Goal: Task Accomplishment & Management: Manage account settings

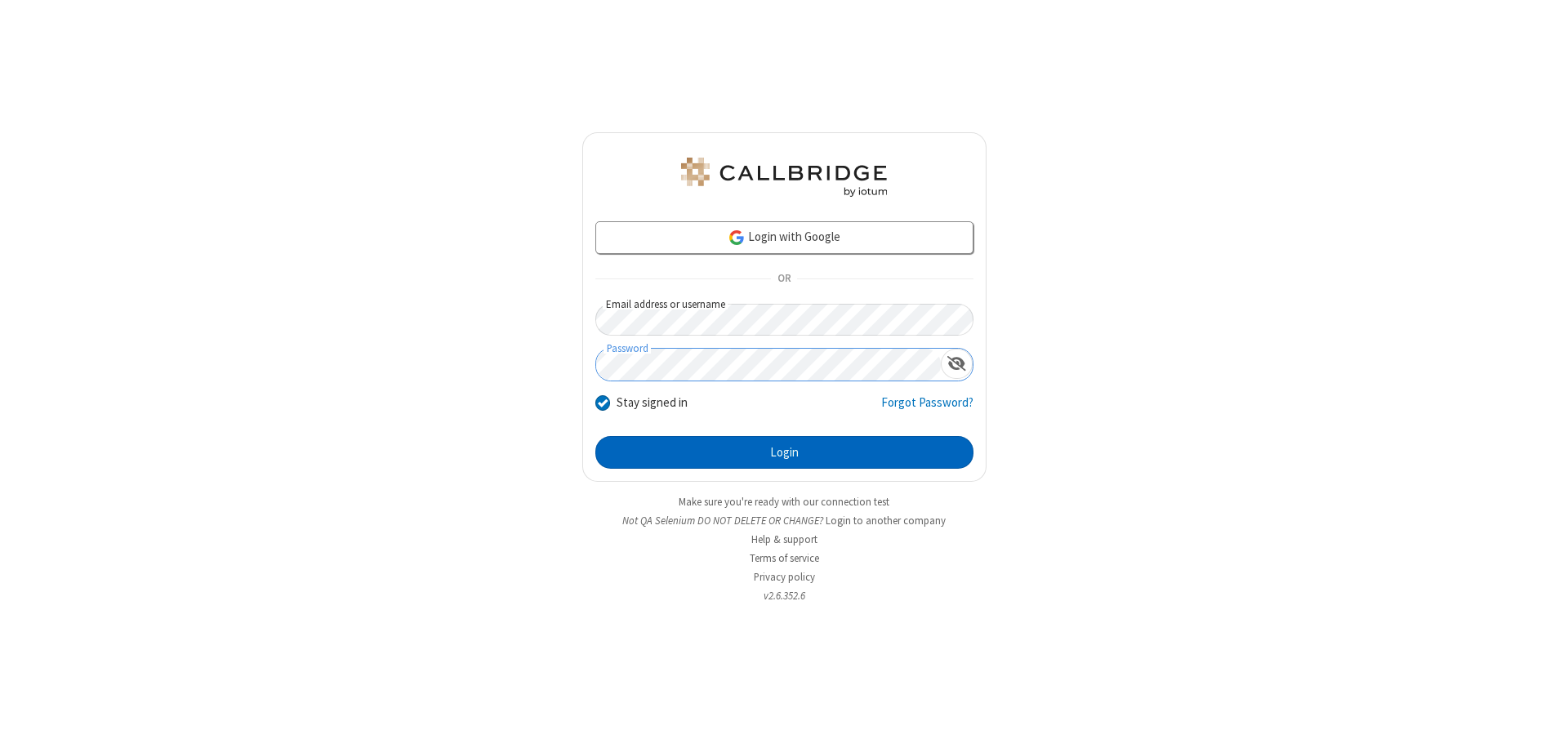
click at [784, 453] on button "Login" at bounding box center [784, 452] width 378 height 32
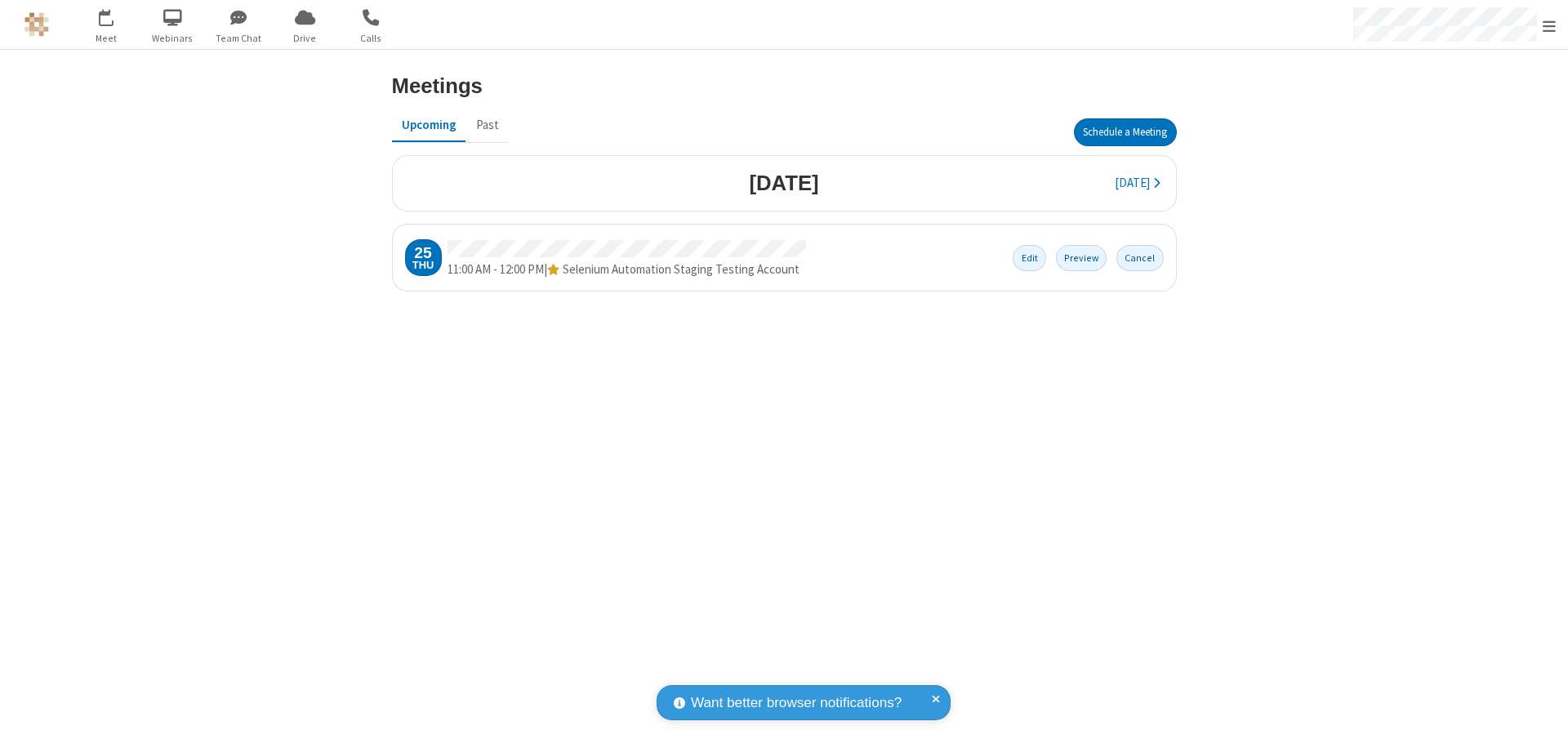
click at [1549, 26] on span "Open menu" at bounding box center [1548, 26] width 13 height 17
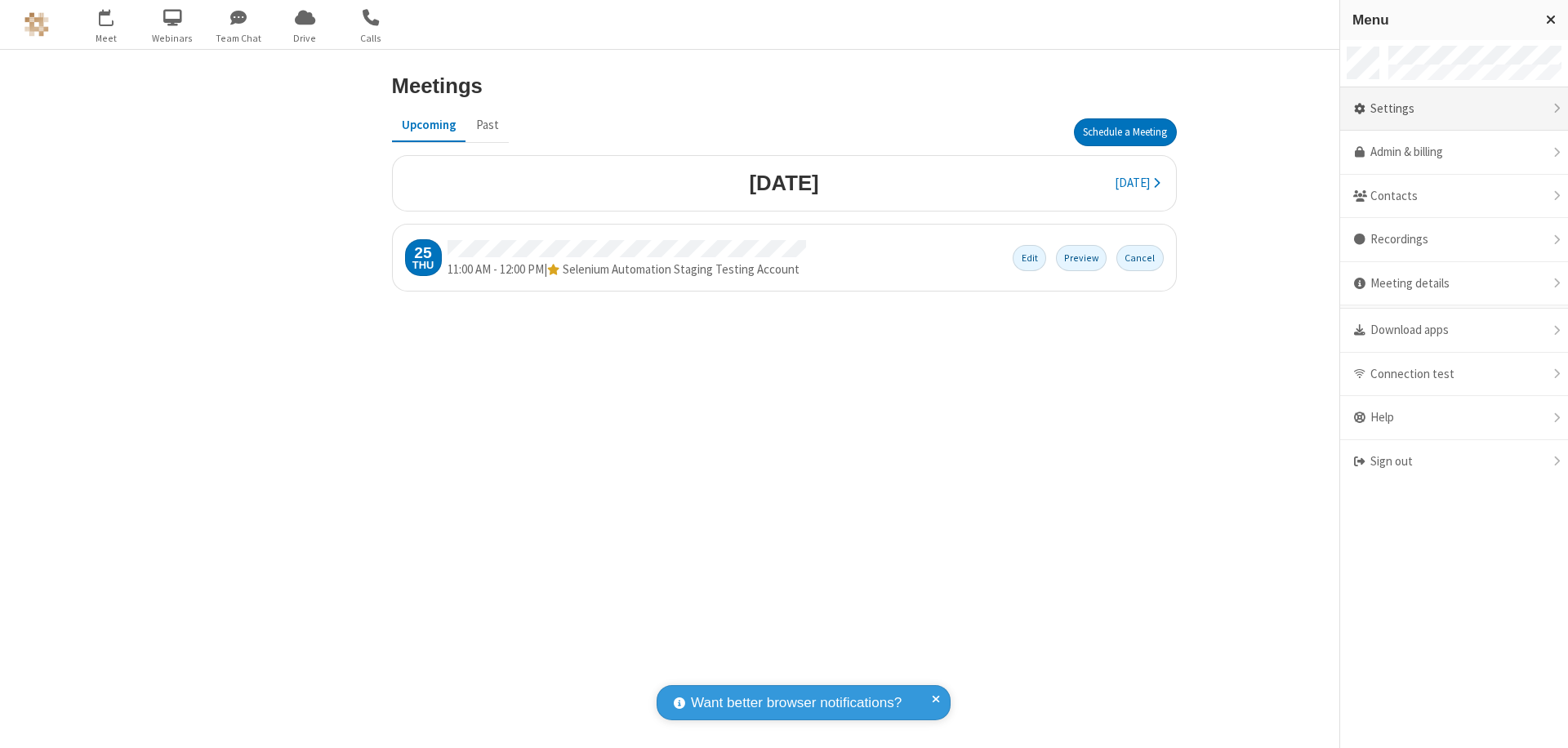
click at [1454, 109] on div "Settings" at bounding box center [1454, 109] width 228 height 44
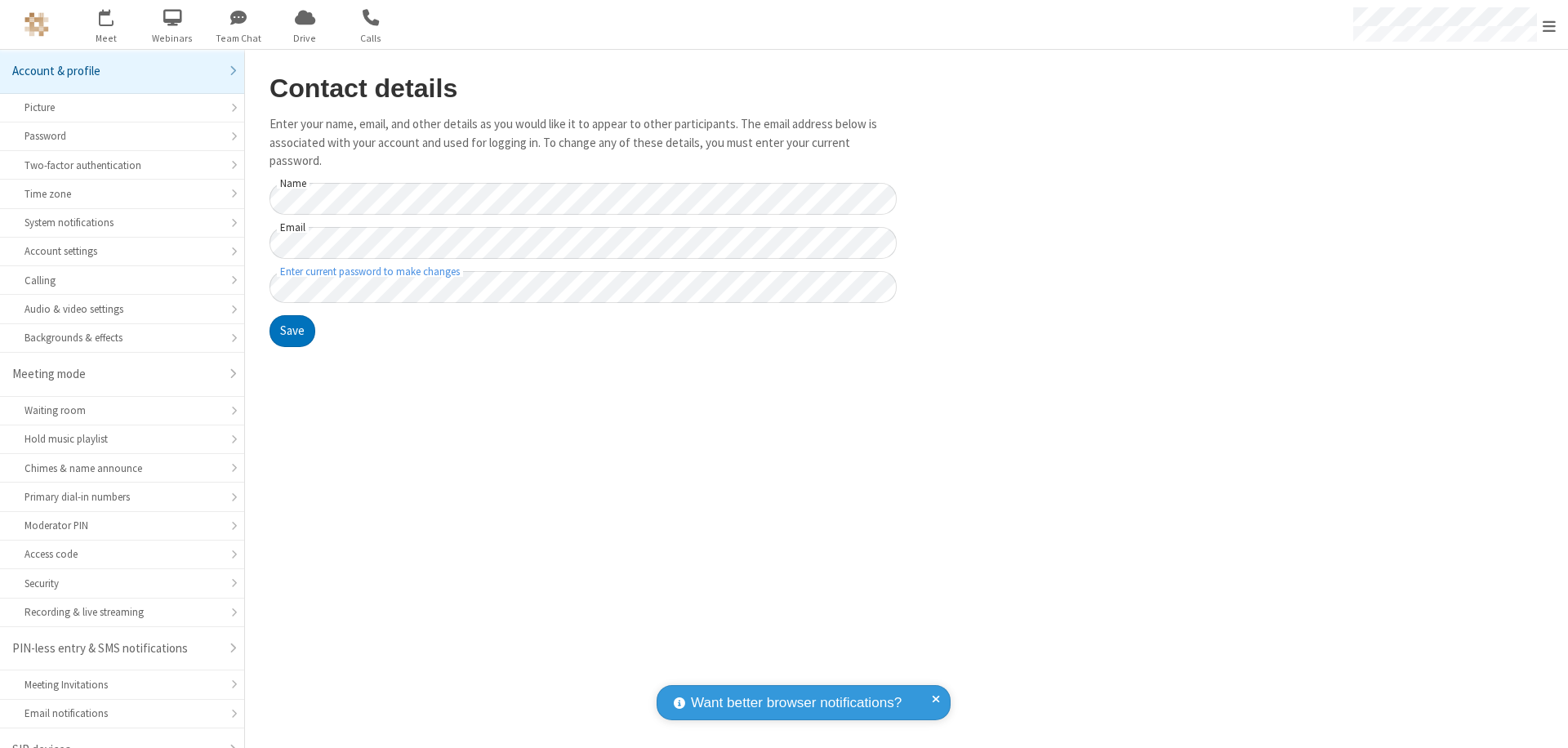
scroll to position [23, 0]
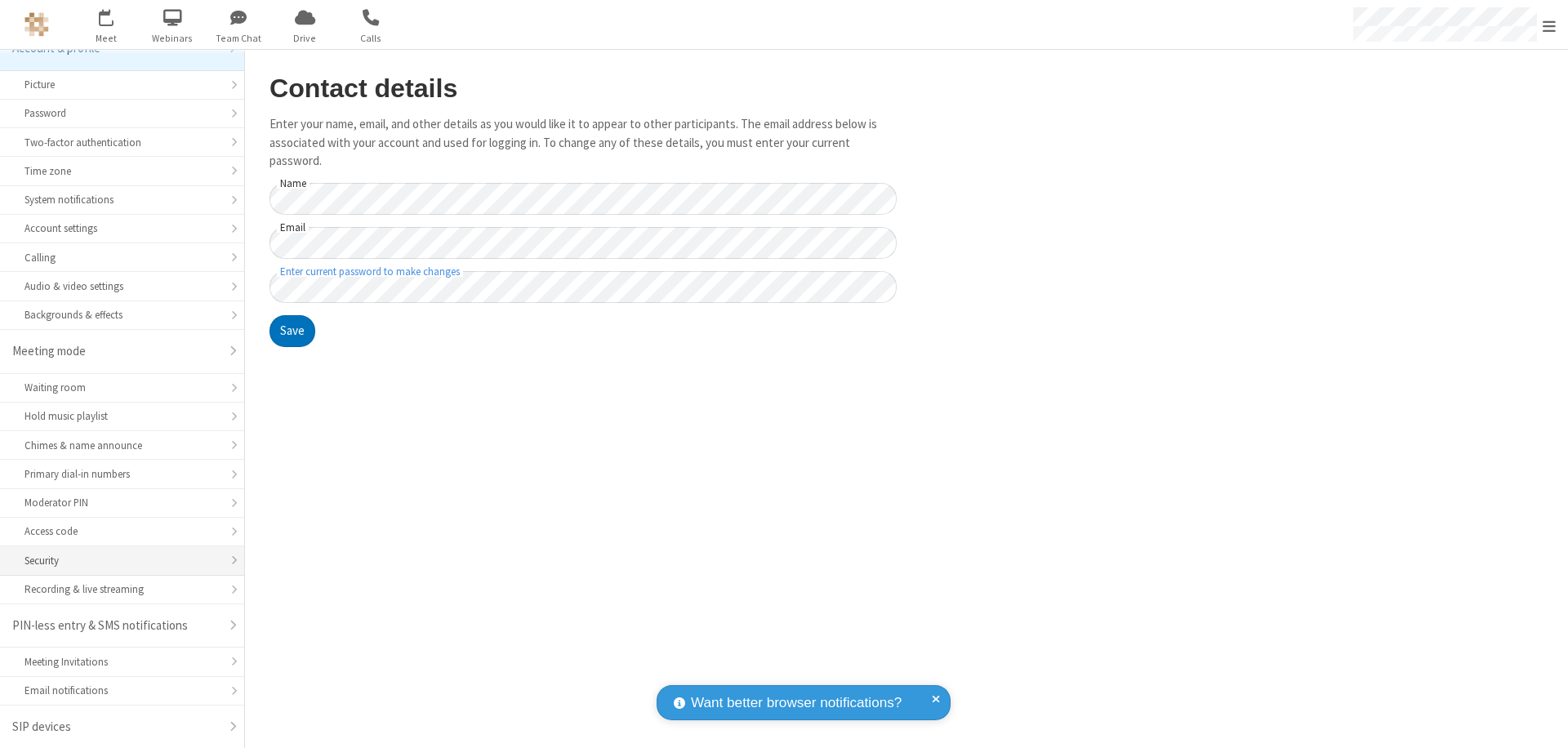
click at [116, 561] on div "Security" at bounding box center [122, 561] width 195 height 16
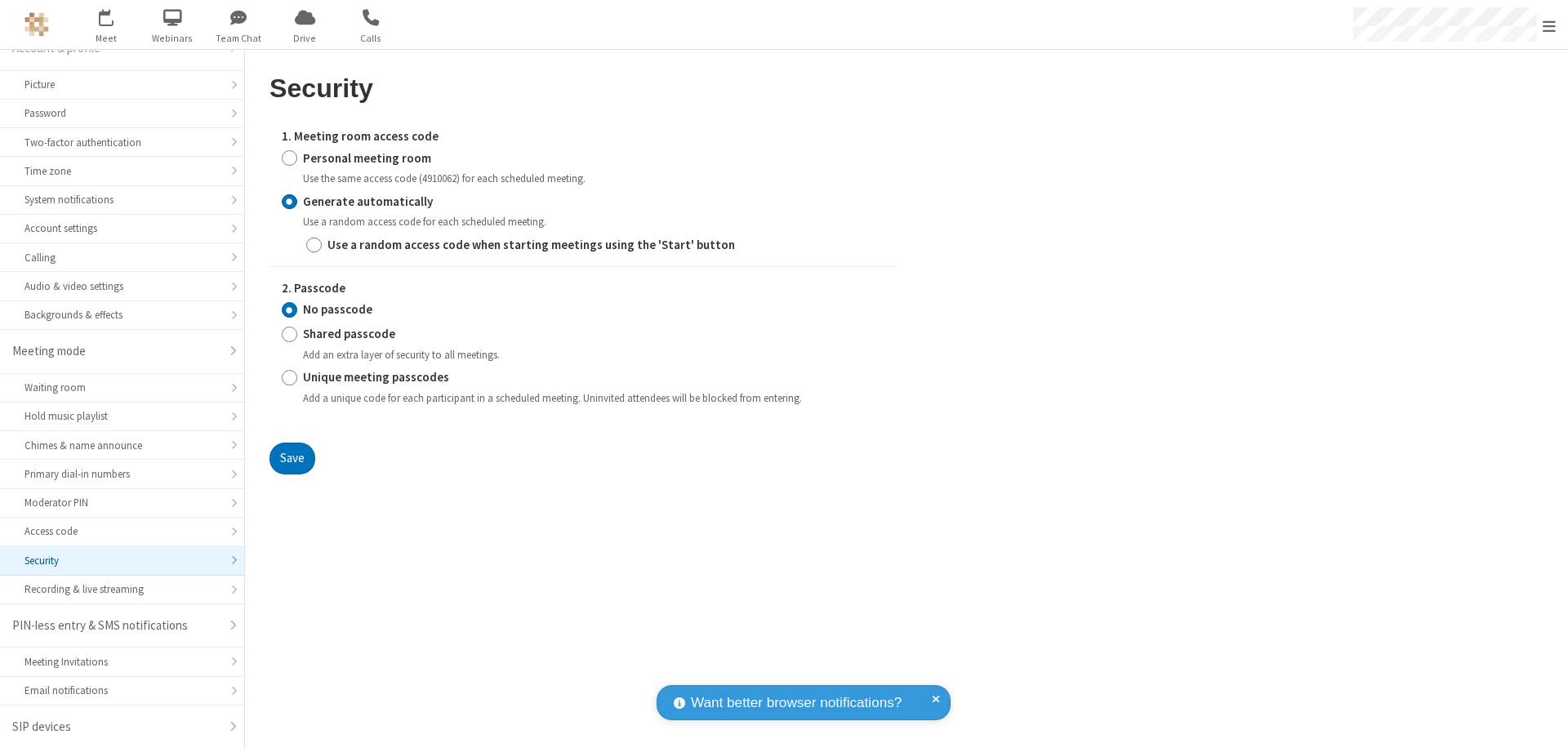
click at [289, 158] on input "Personal meeting room" at bounding box center [290, 157] width 16 height 17
radio input "true"
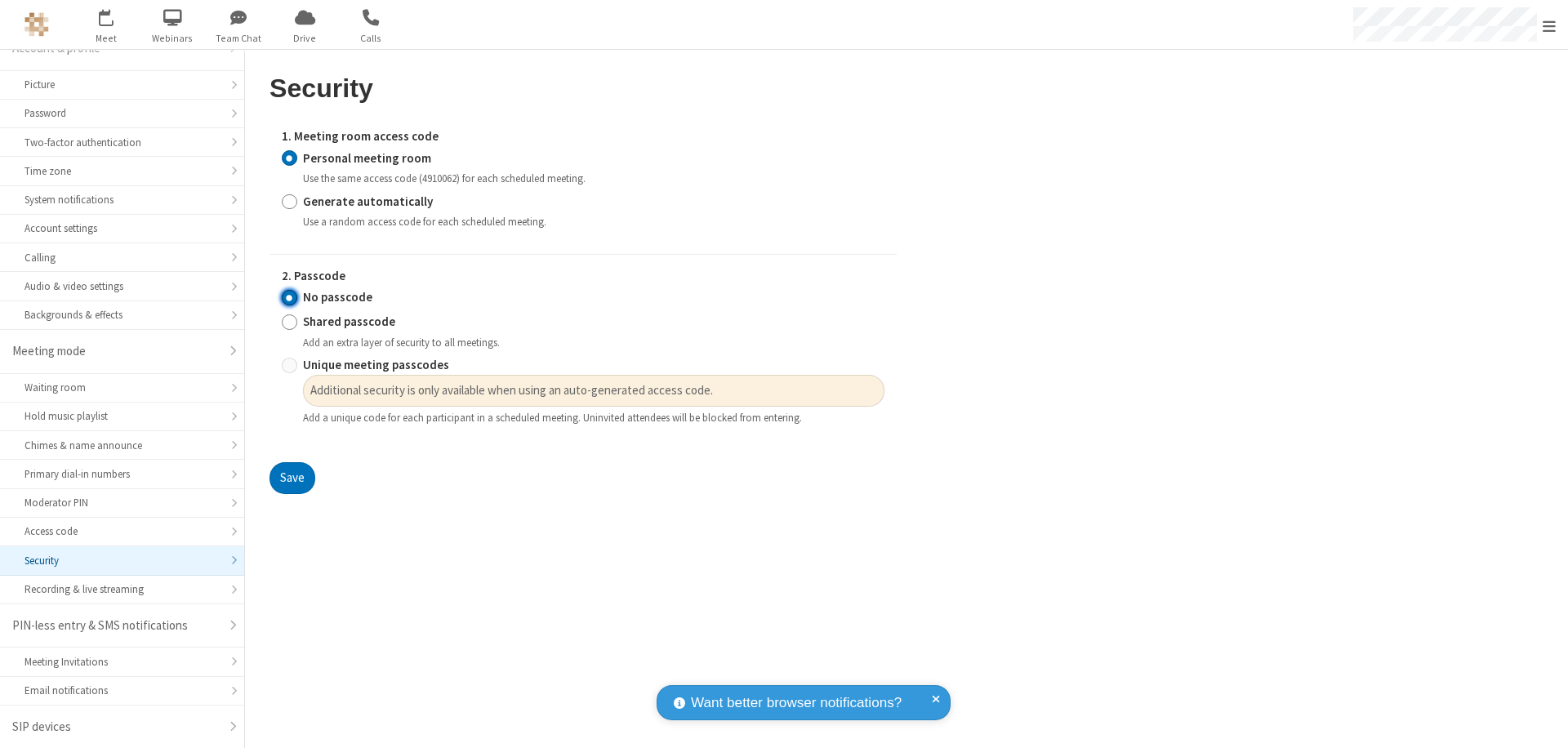
click at [289, 297] on input "No passcode" at bounding box center [290, 296] width 16 height 17
click at [292, 478] on button "Save" at bounding box center [292, 478] width 46 height 32
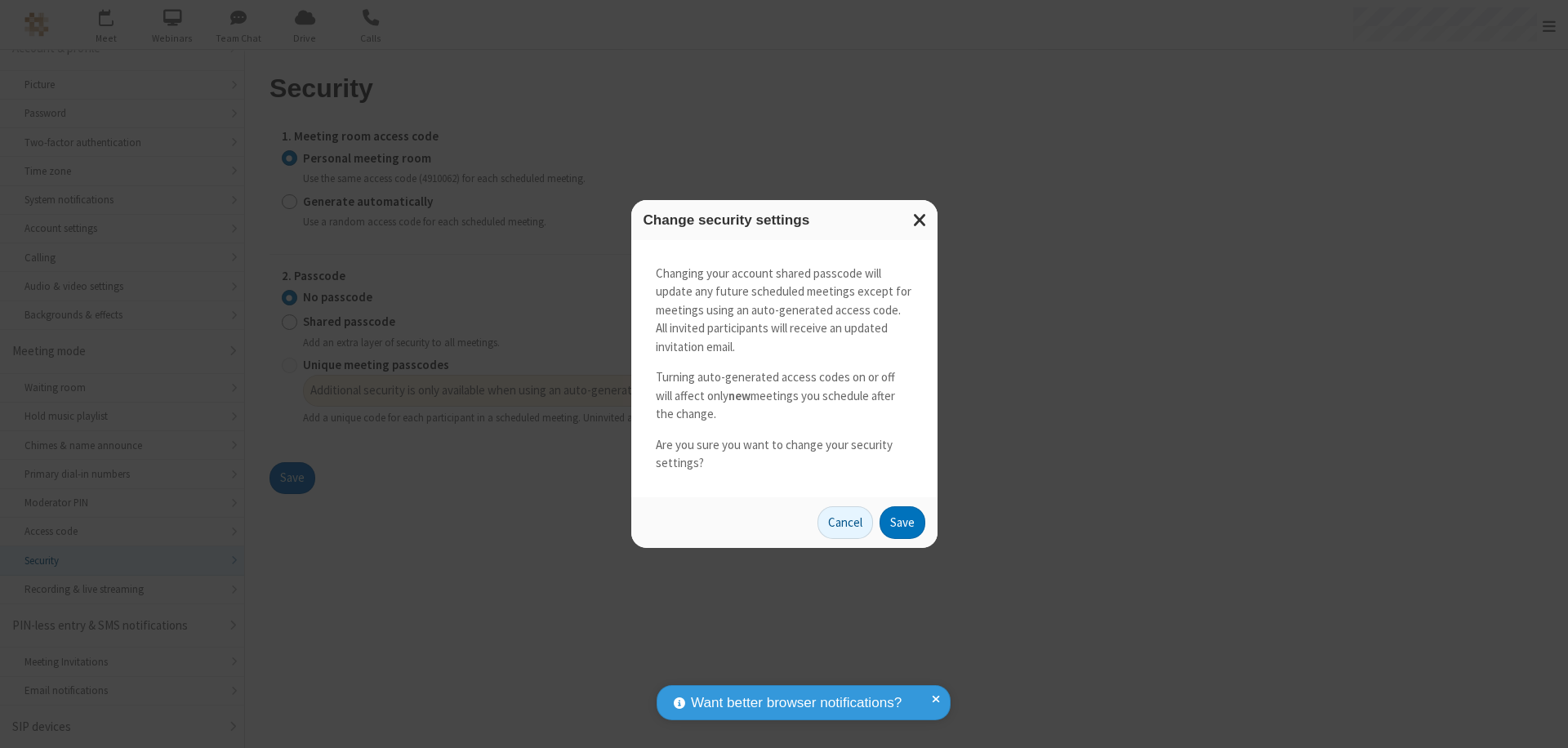
click at [901, 522] on button "Save" at bounding box center [902, 522] width 46 height 32
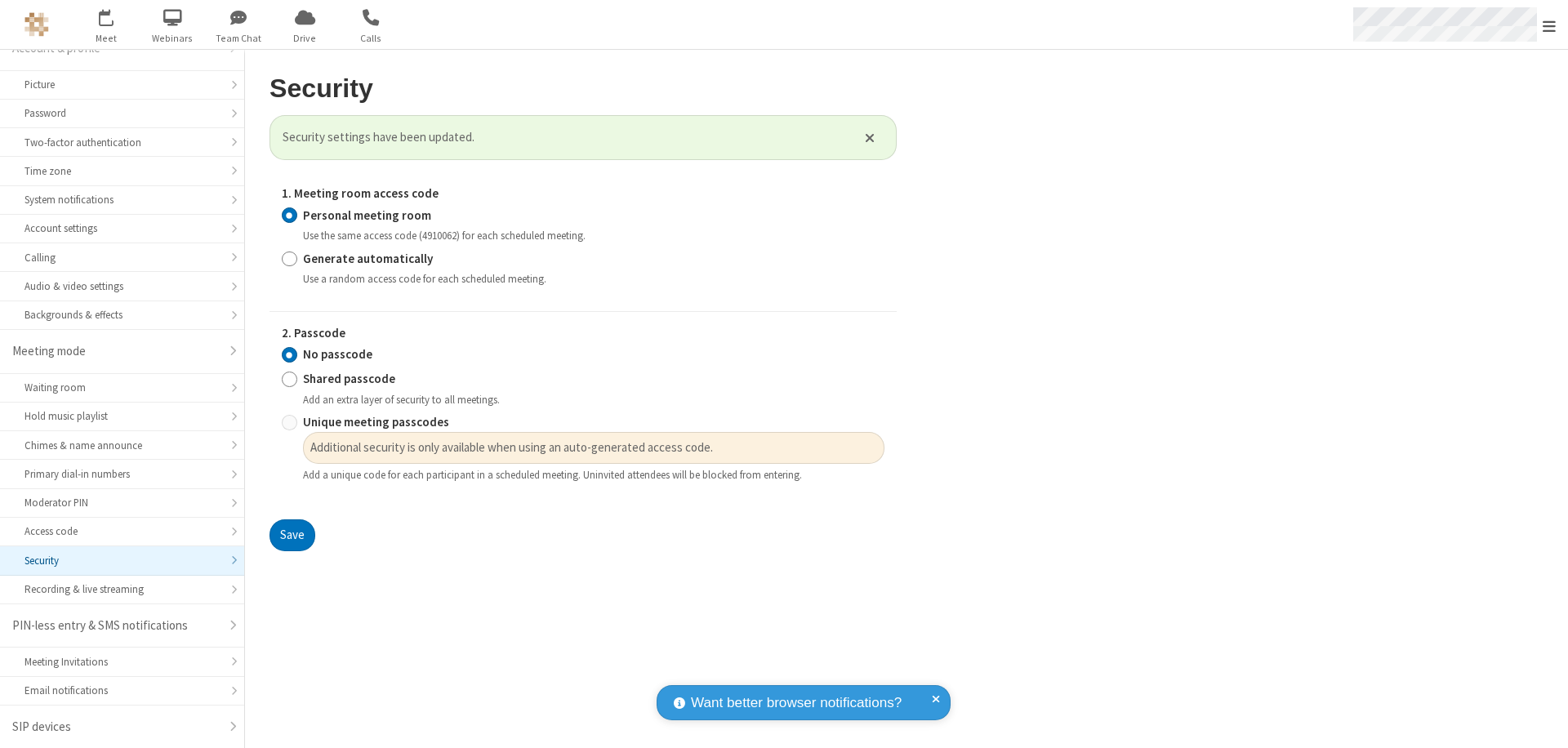
click at [1549, 26] on span "Open menu" at bounding box center [1548, 26] width 13 height 17
click at [106, 25] on span "button" at bounding box center [106, 17] width 61 height 27
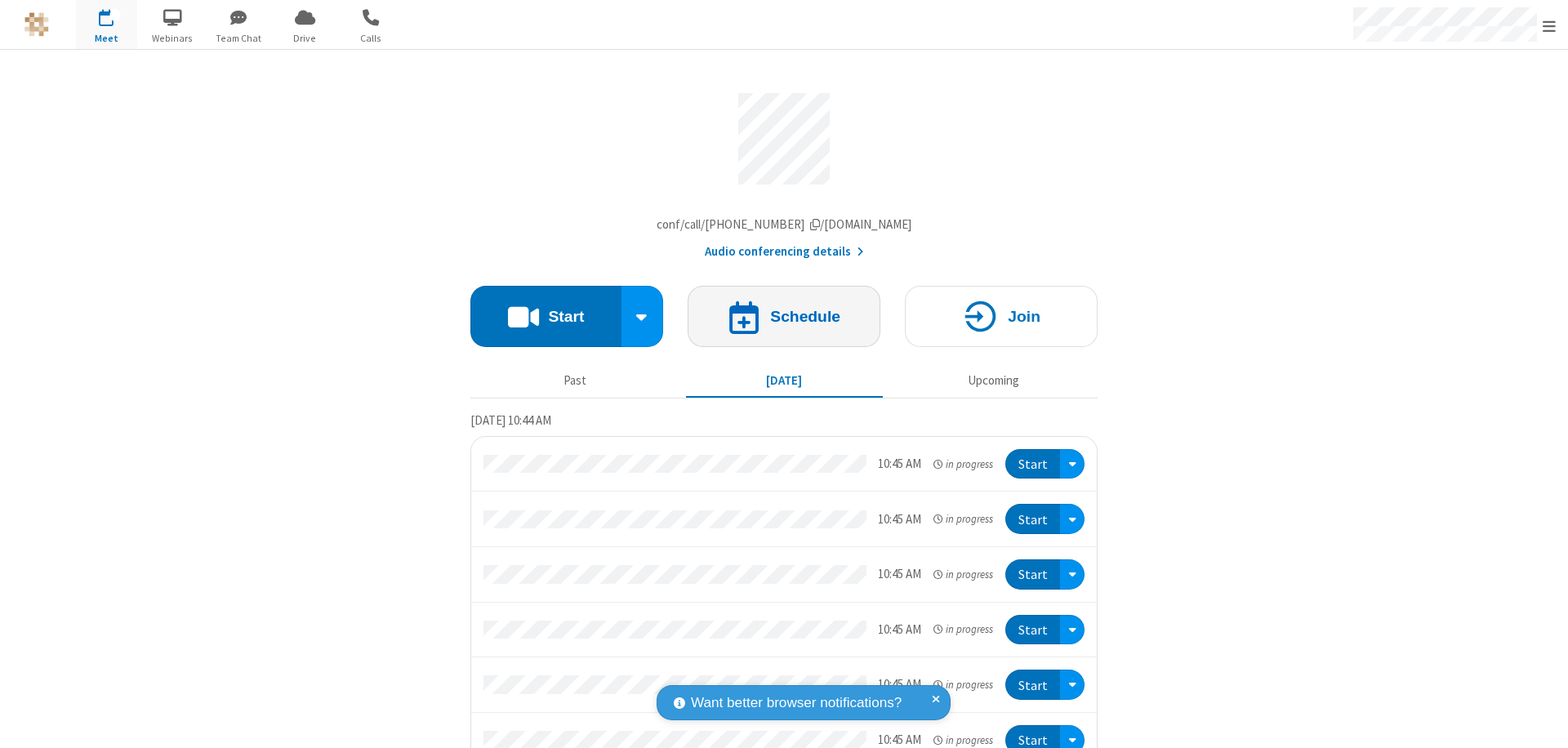
click at [778, 320] on h4 "Schedule" at bounding box center [805, 316] width 71 height 16
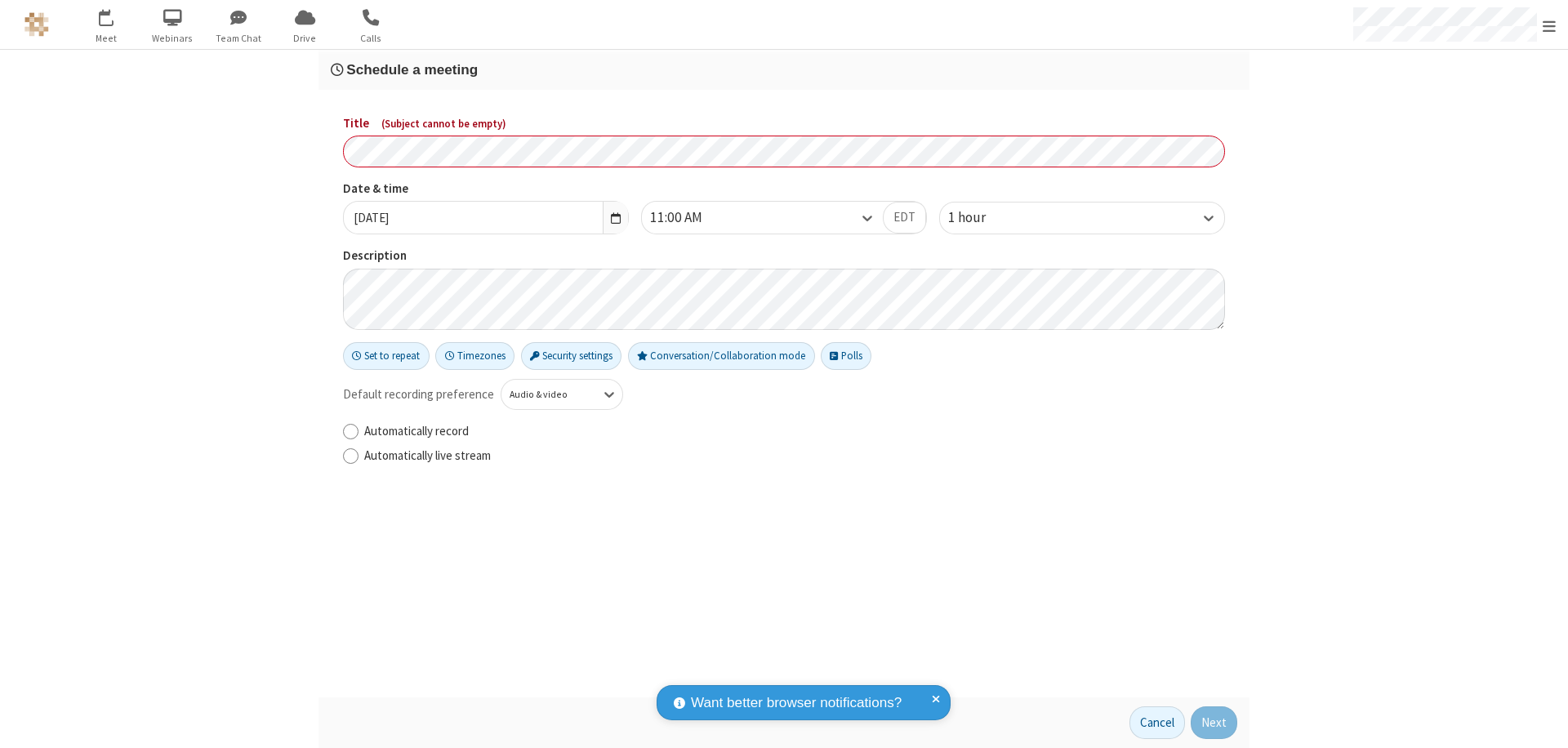
click at [784, 70] on h3 "Schedule a meeting" at bounding box center [784, 70] width 906 height 16
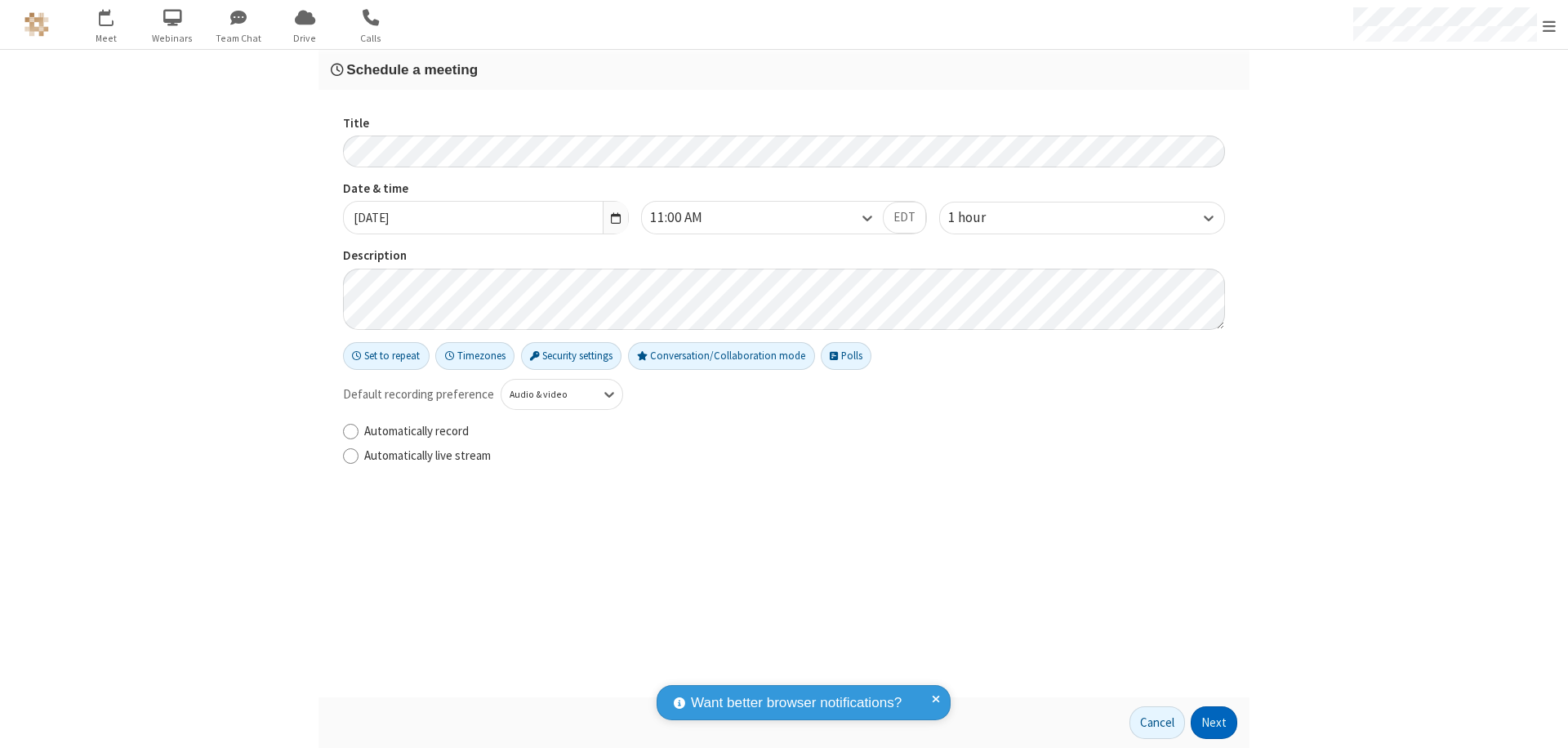
click at [1215, 722] on button "Next" at bounding box center [1214, 721] width 46 height 32
